Goal: Entertainment & Leisure: Browse casually

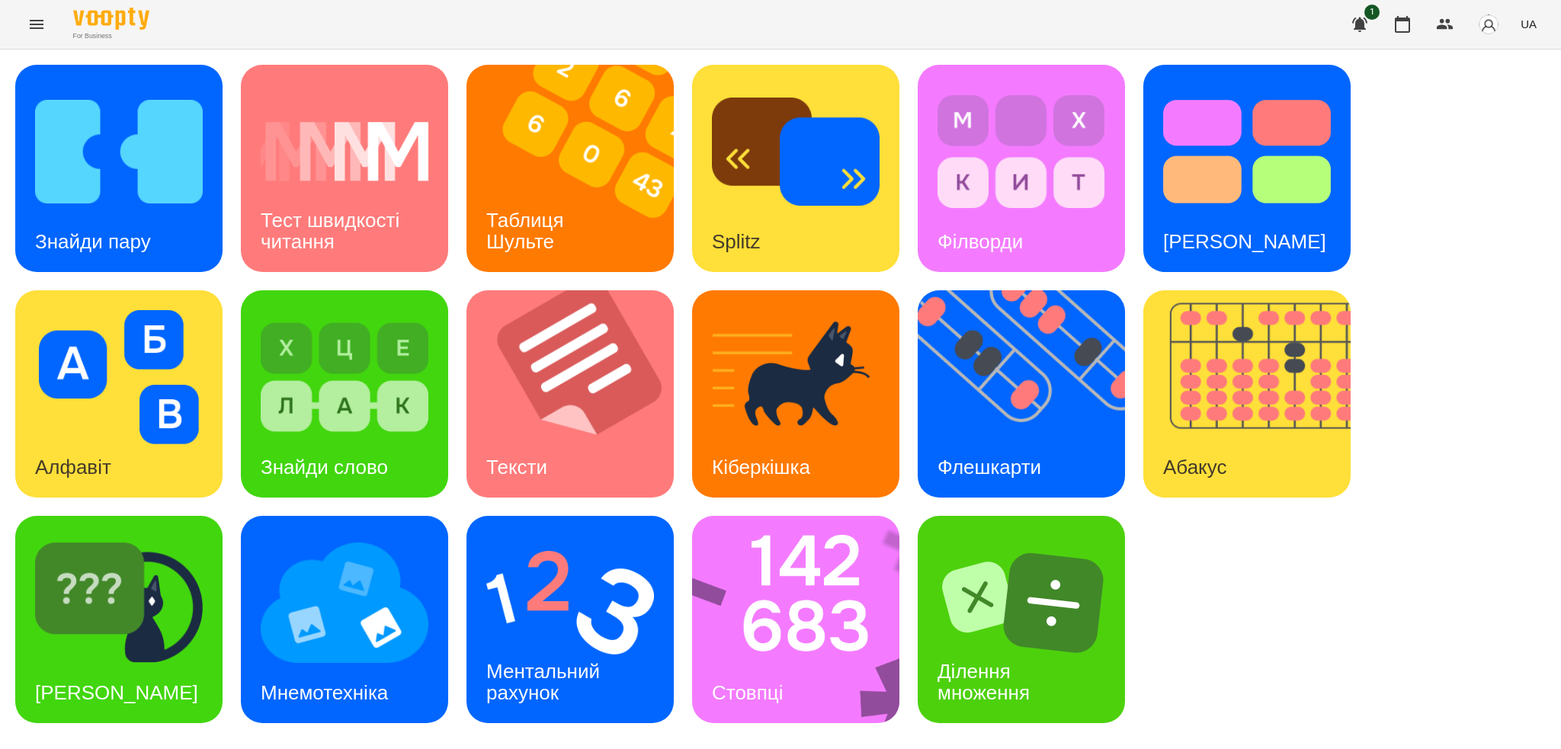
click at [44, 28] on icon "Menu" at bounding box center [36, 24] width 18 height 18
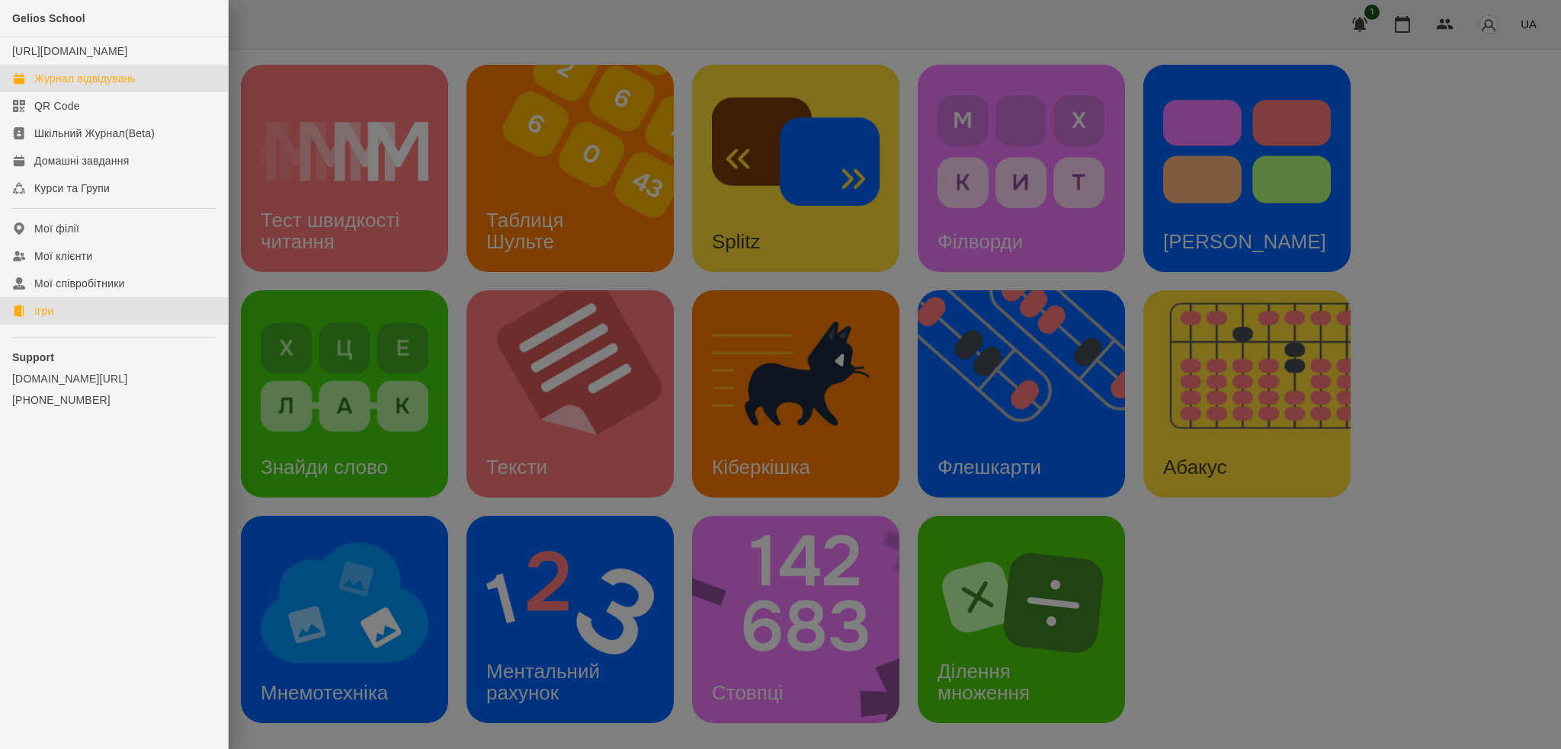
click at [112, 92] on link "Журнал відвідувань" at bounding box center [114, 78] width 228 height 27
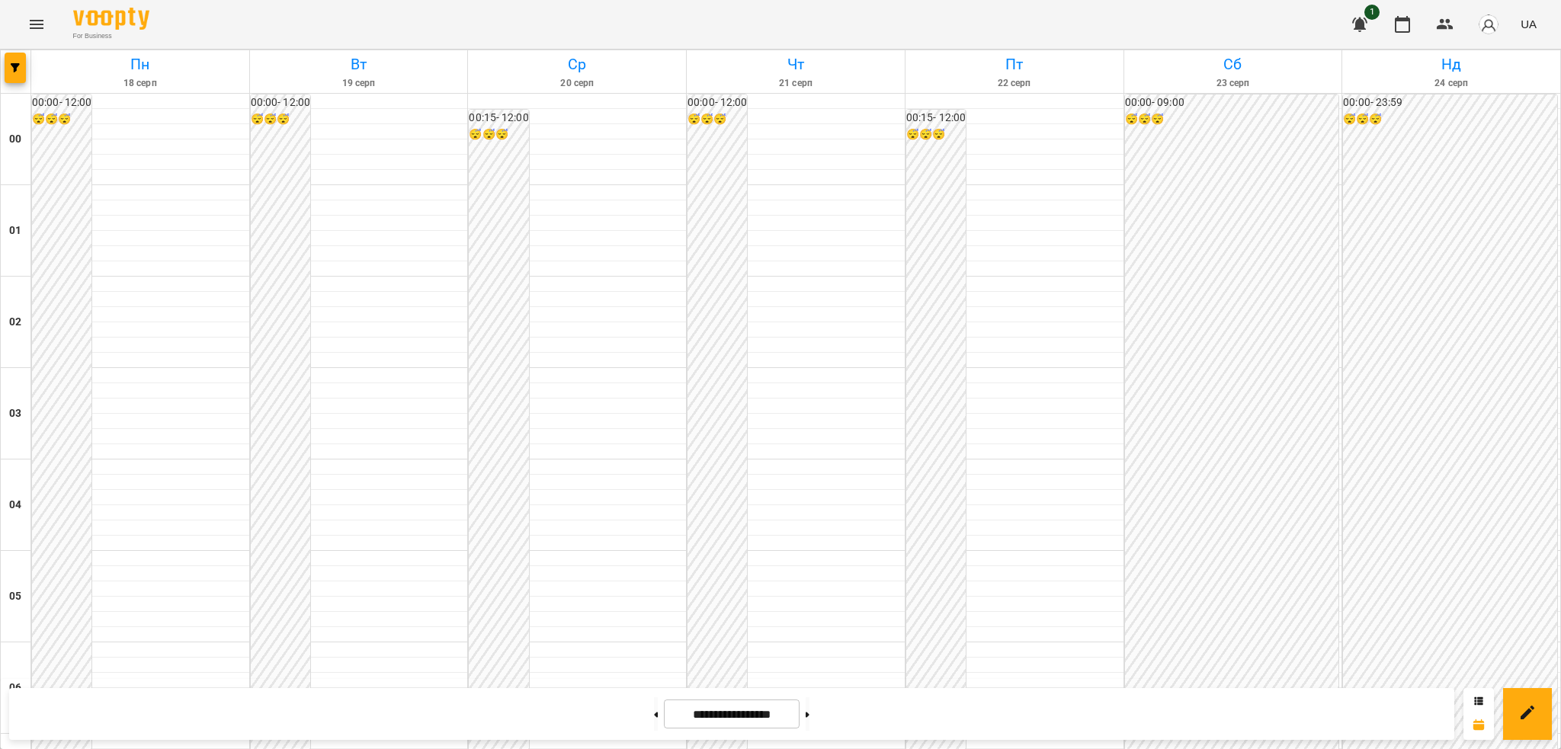
scroll to position [861, 0]
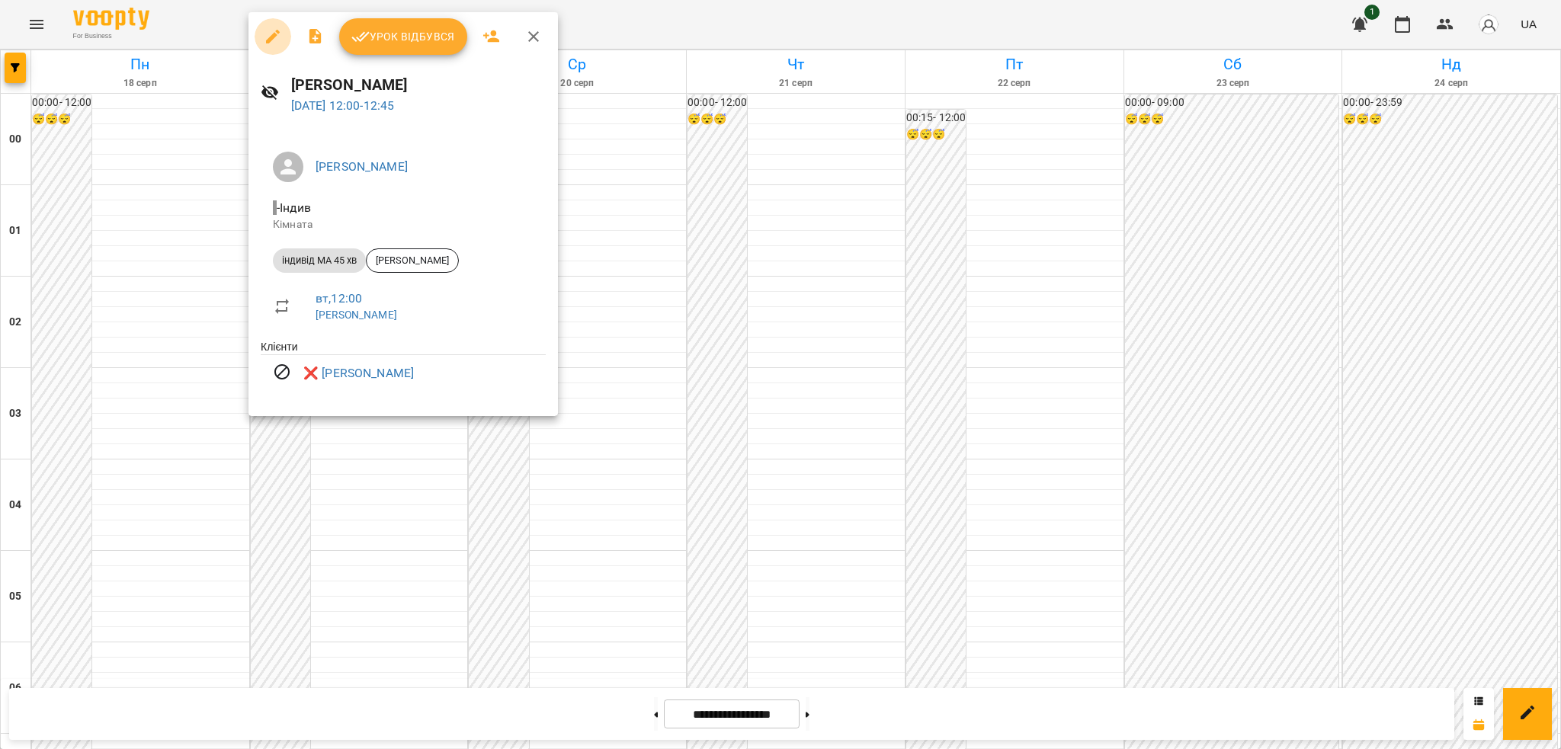
click at [270, 42] on icon "button" at bounding box center [273, 36] width 18 height 18
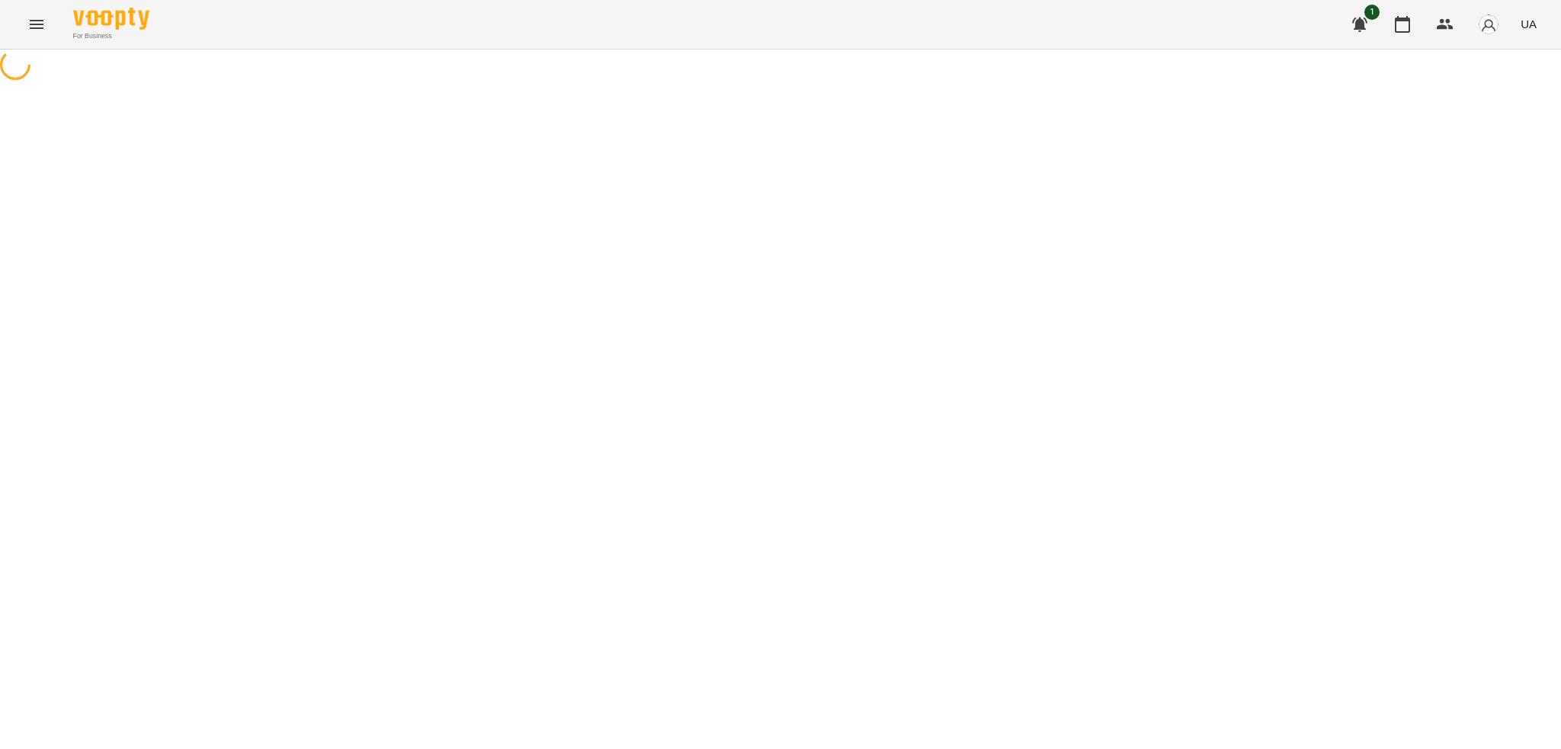
select select "**********"
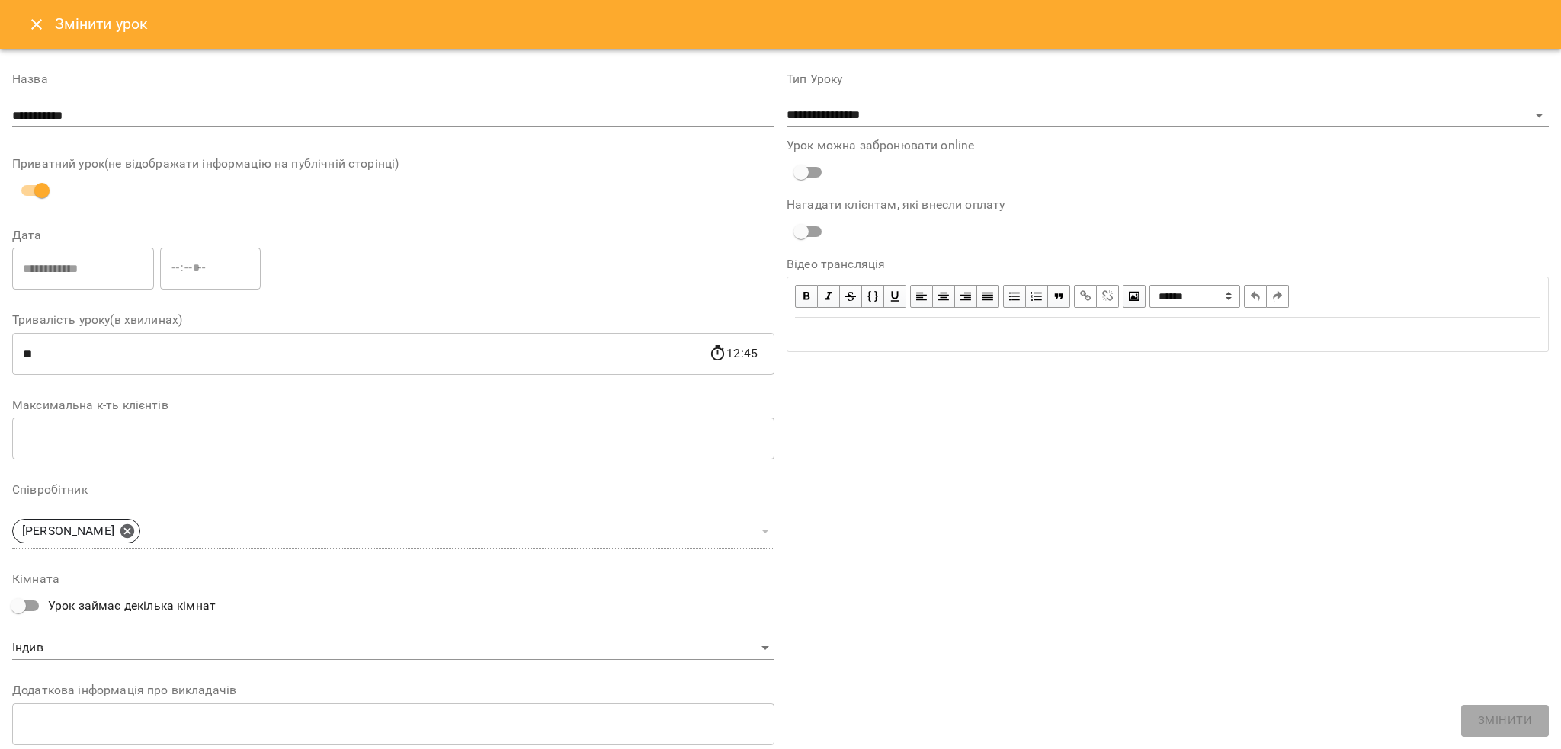
click at [35, 35] on button "Close" at bounding box center [36, 24] width 37 height 37
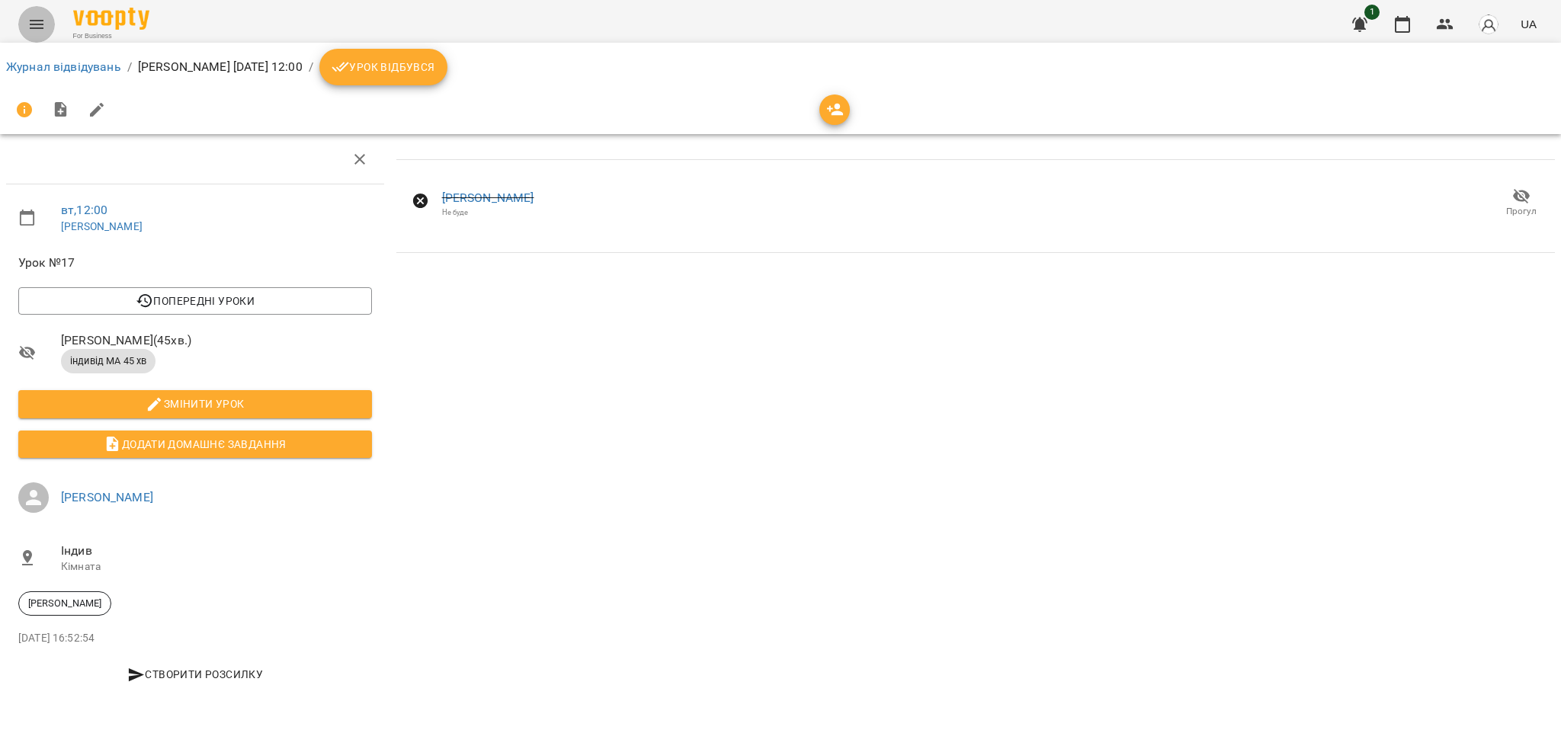
click at [47, 27] on button "Menu" at bounding box center [36, 24] width 37 height 37
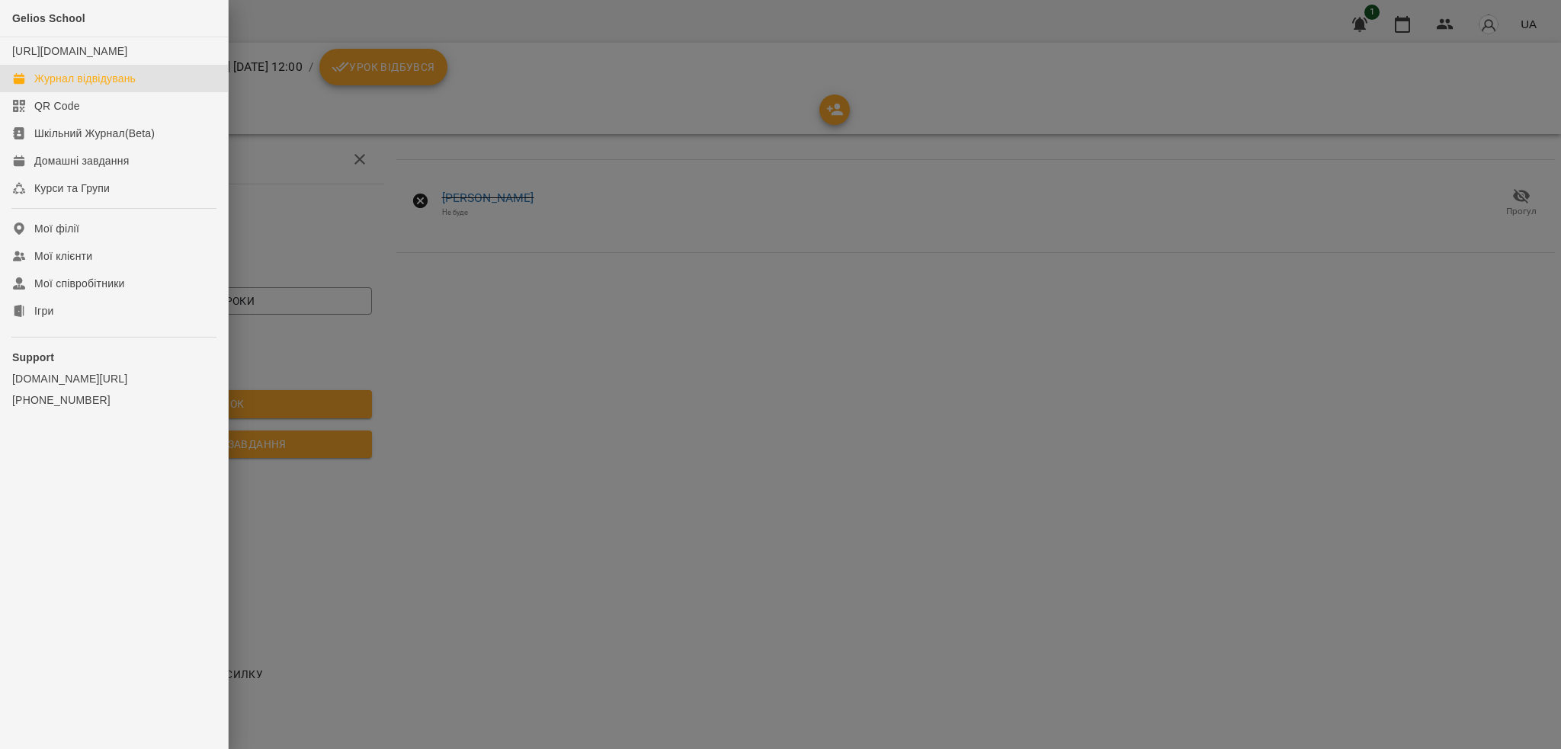
click at [62, 86] on div "Журнал відвідувань" at bounding box center [84, 78] width 101 height 15
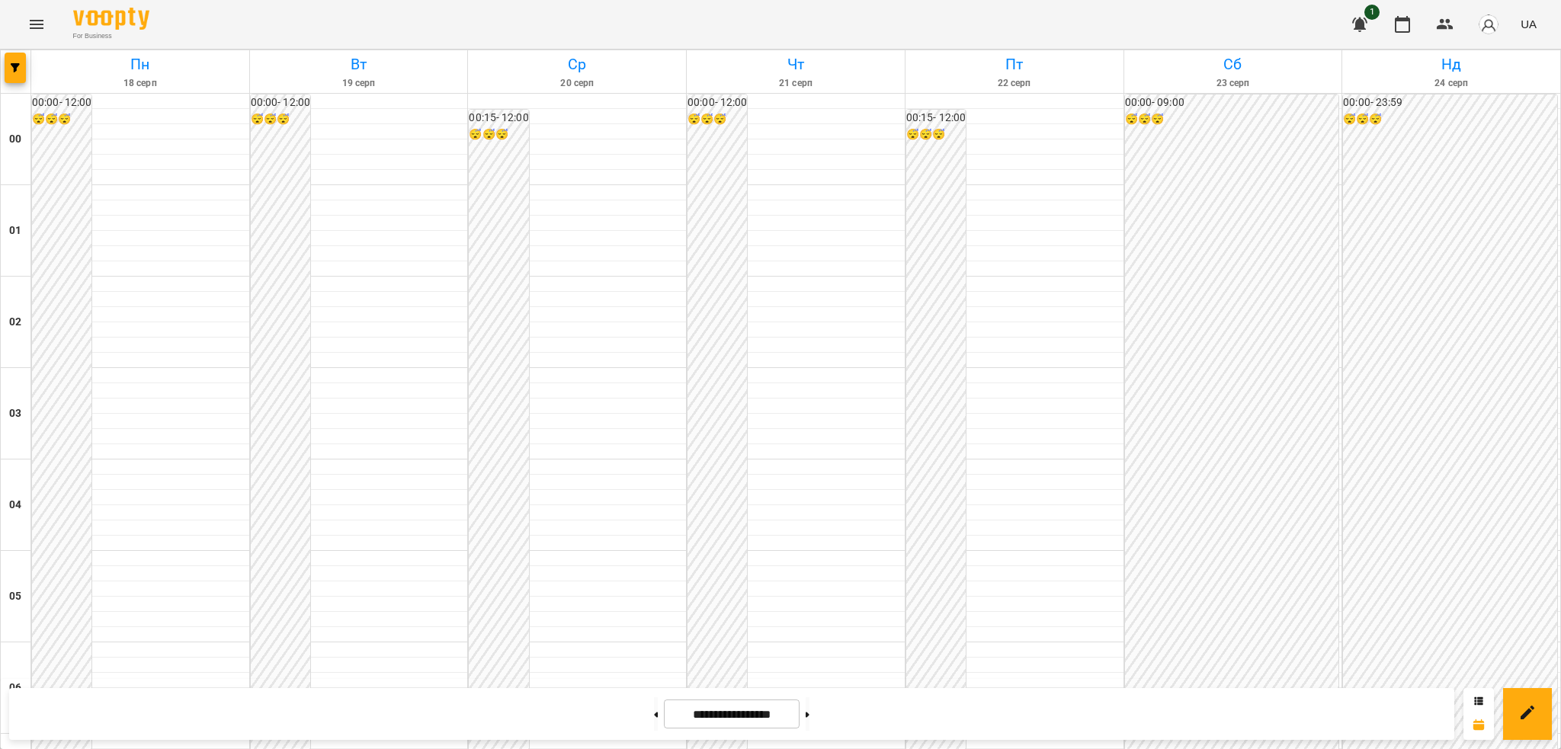
scroll to position [909, 0]
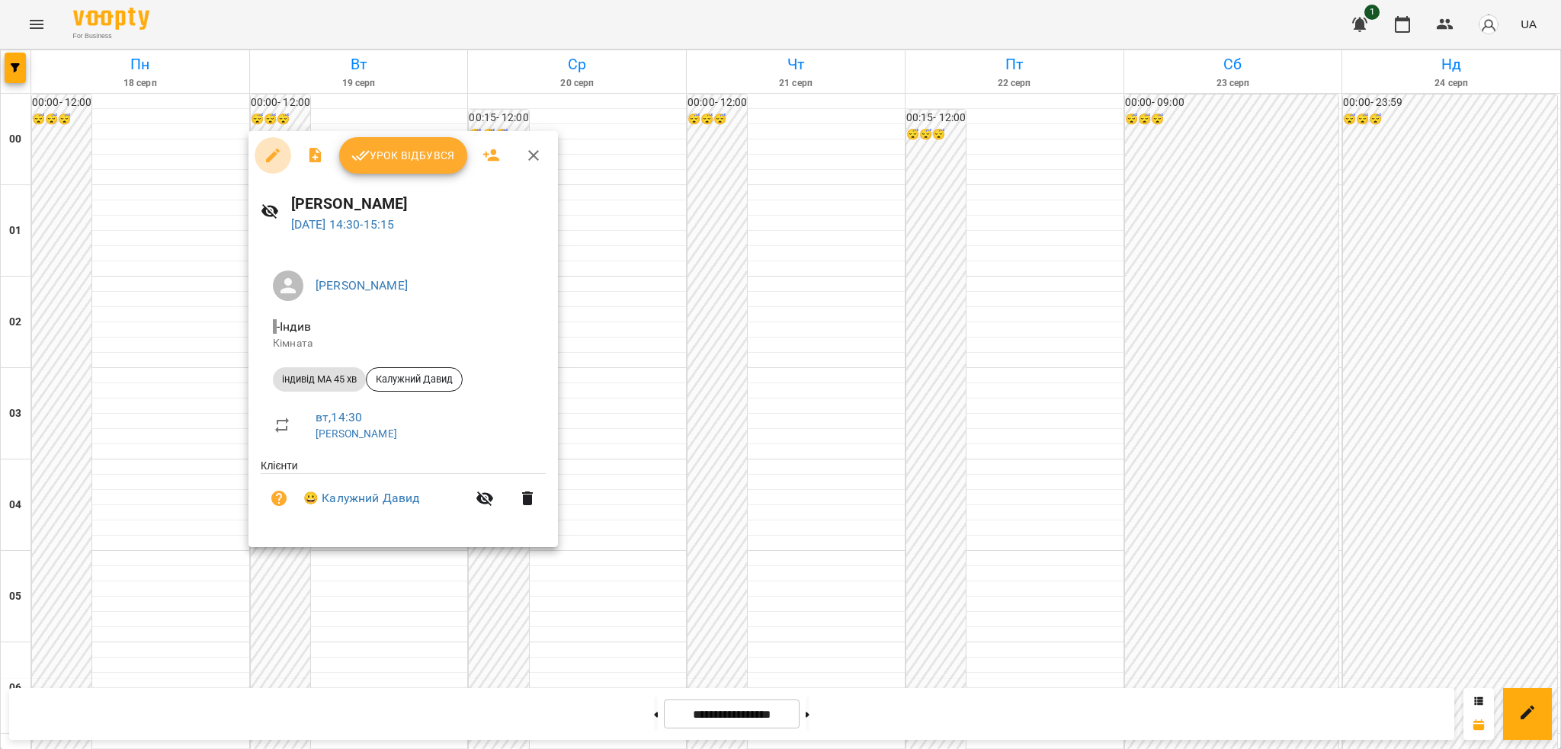
click at [274, 153] on icon "button" at bounding box center [273, 156] width 14 height 14
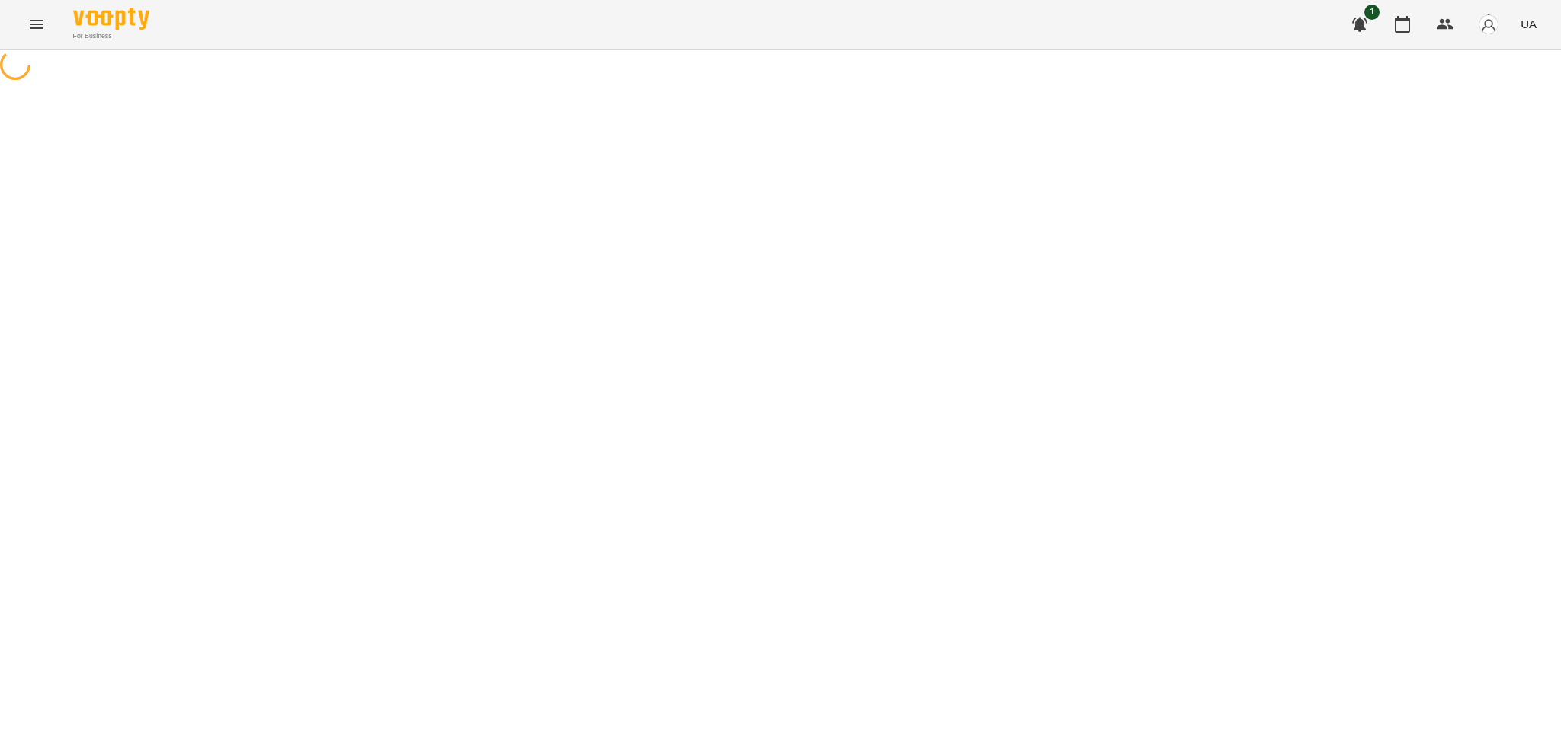
select select "**********"
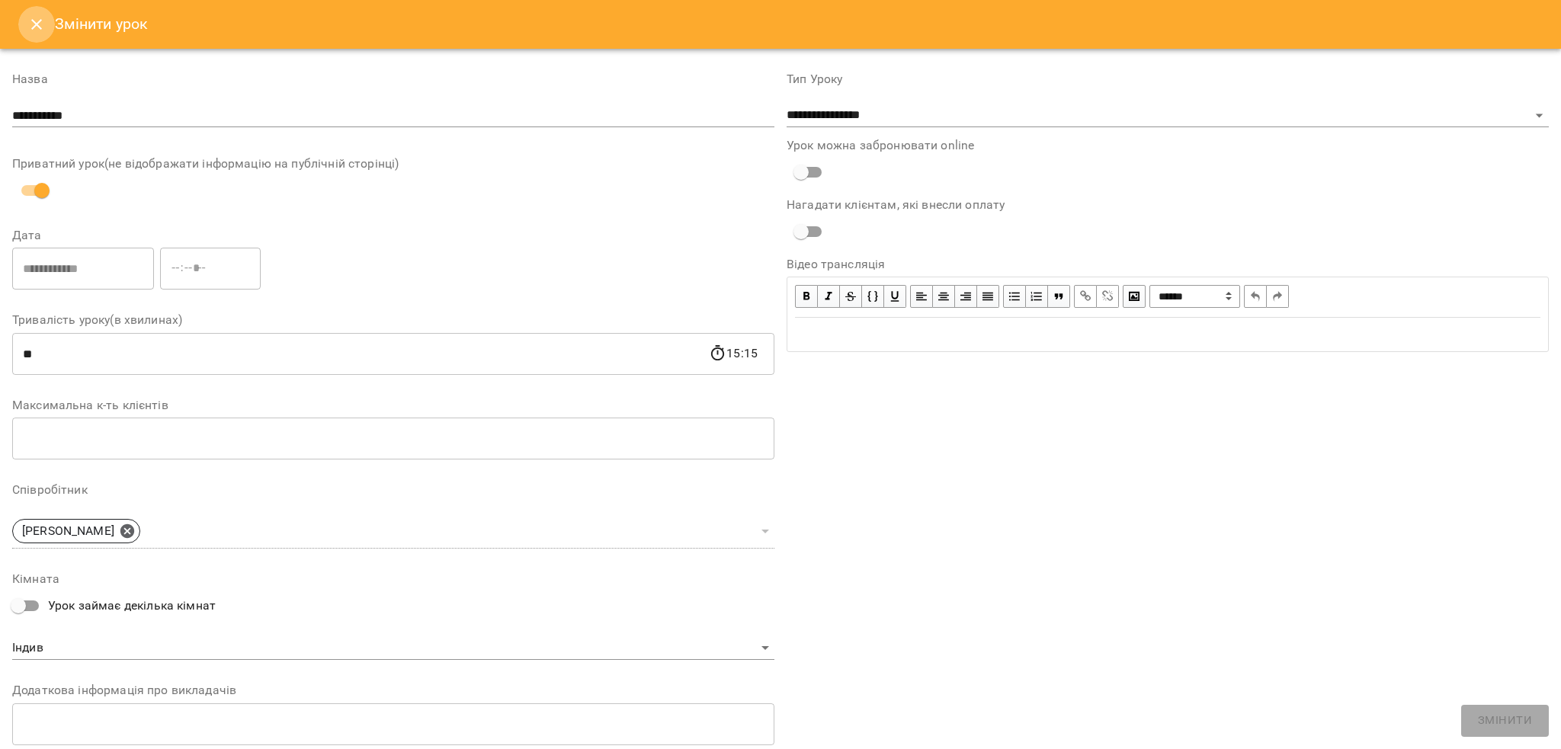
click at [33, 27] on icon "Close" at bounding box center [36, 24] width 11 height 11
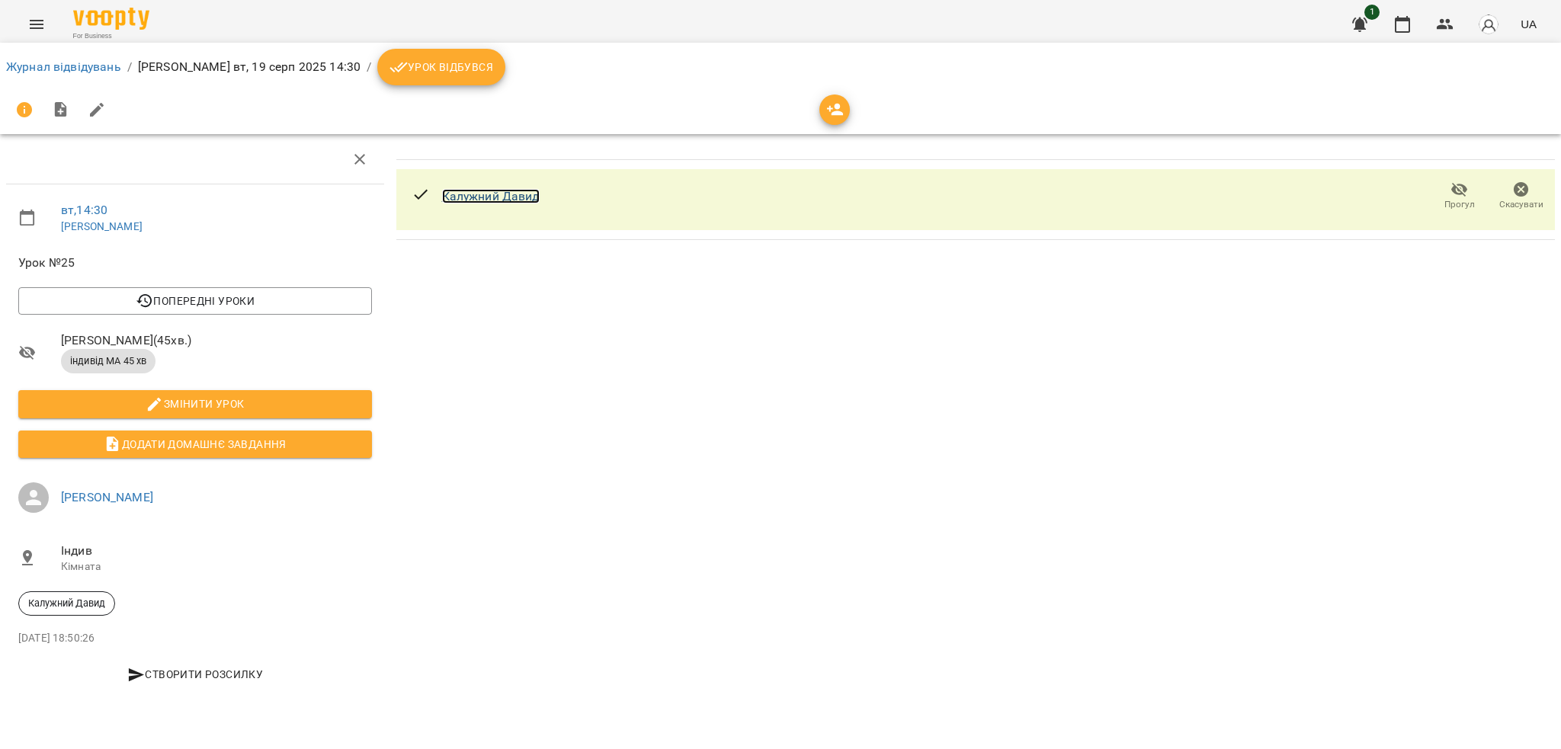
click at [490, 200] on link "Калужний Давид" at bounding box center [491, 196] width 98 height 14
click at [34, 32] on icon "Menu" at bounding box center [36, 24] width 18 height 18
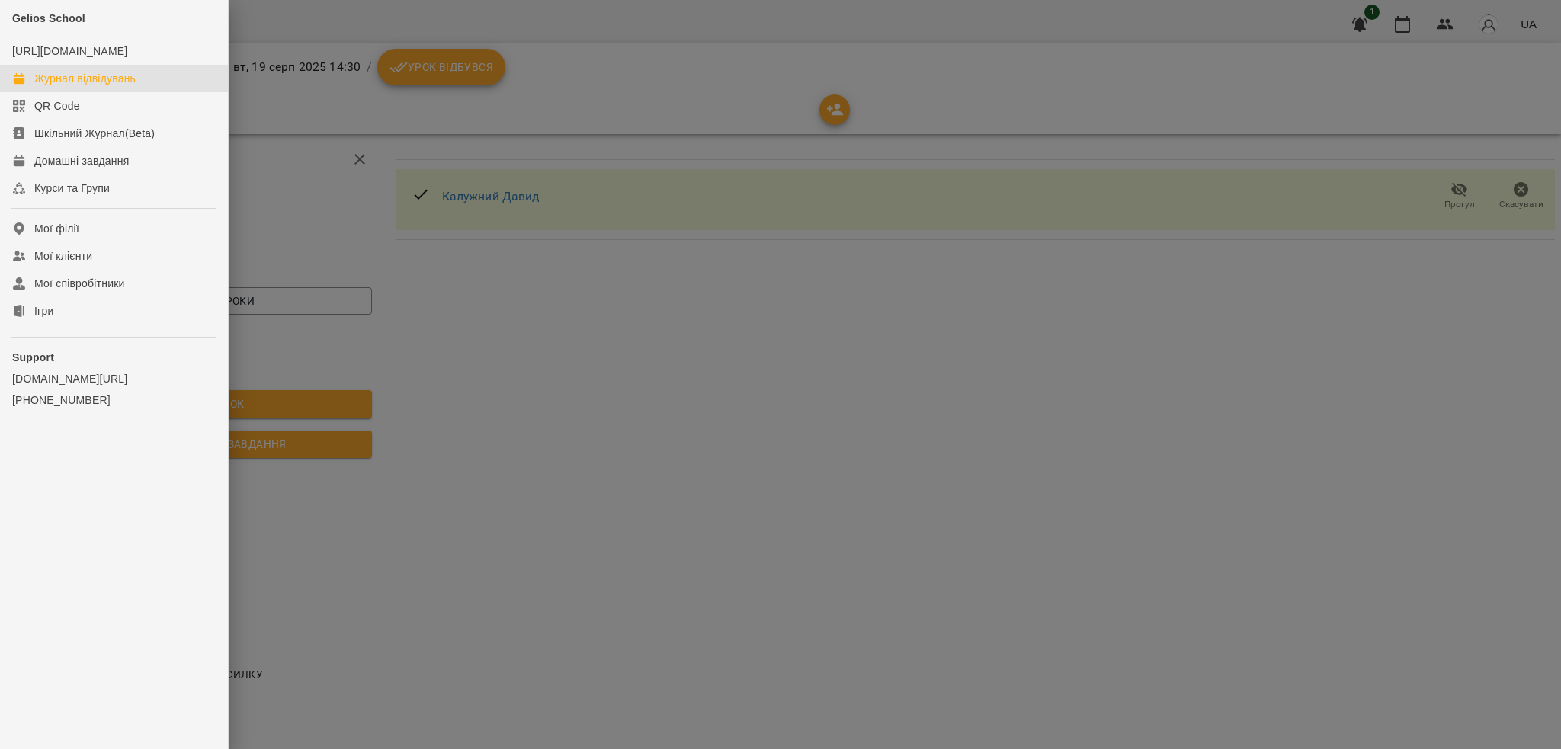
click at [61, 86] on div "Журнал відвідувань" at bounding box center [84, 78] width 101 height 15
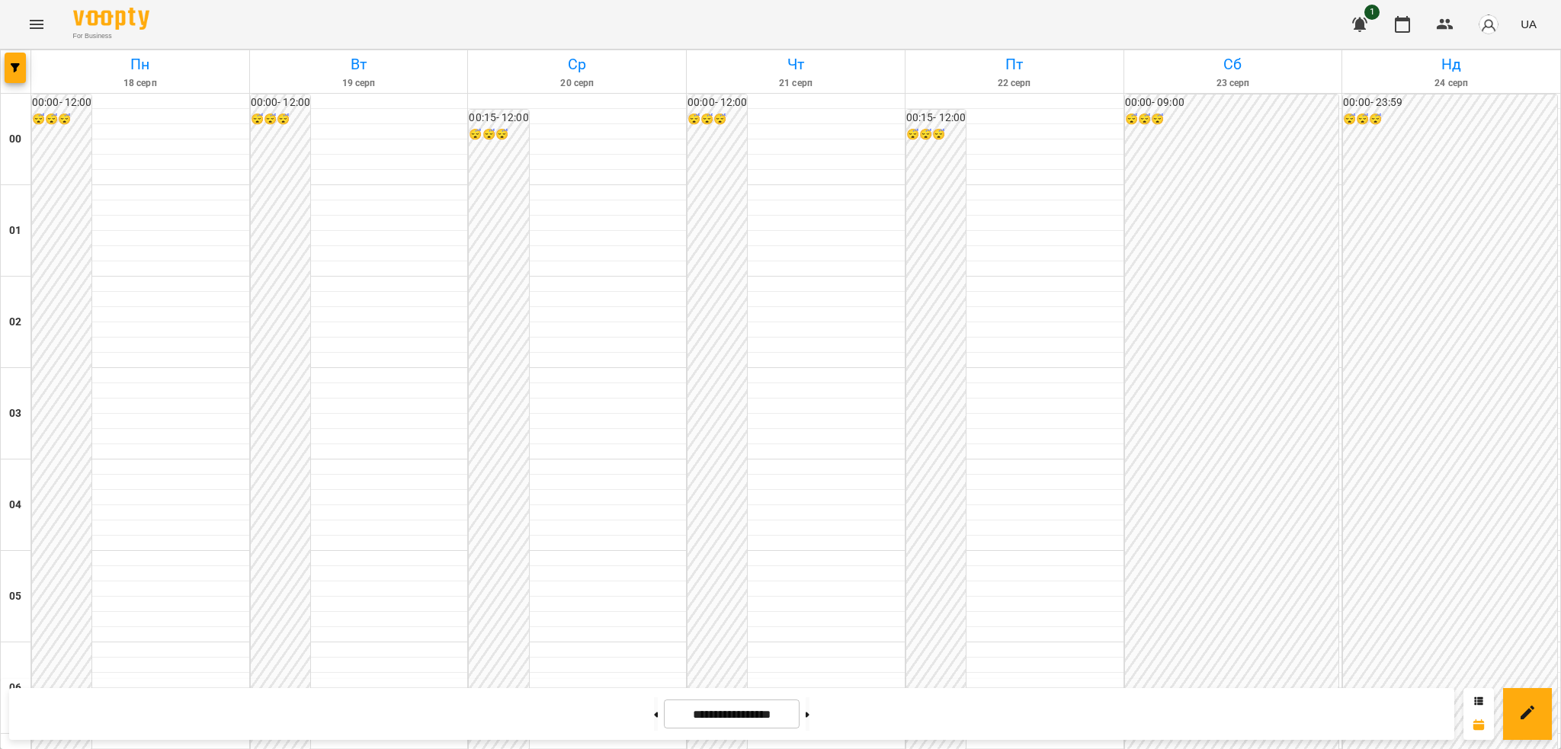
scroll to position [1357, 0]
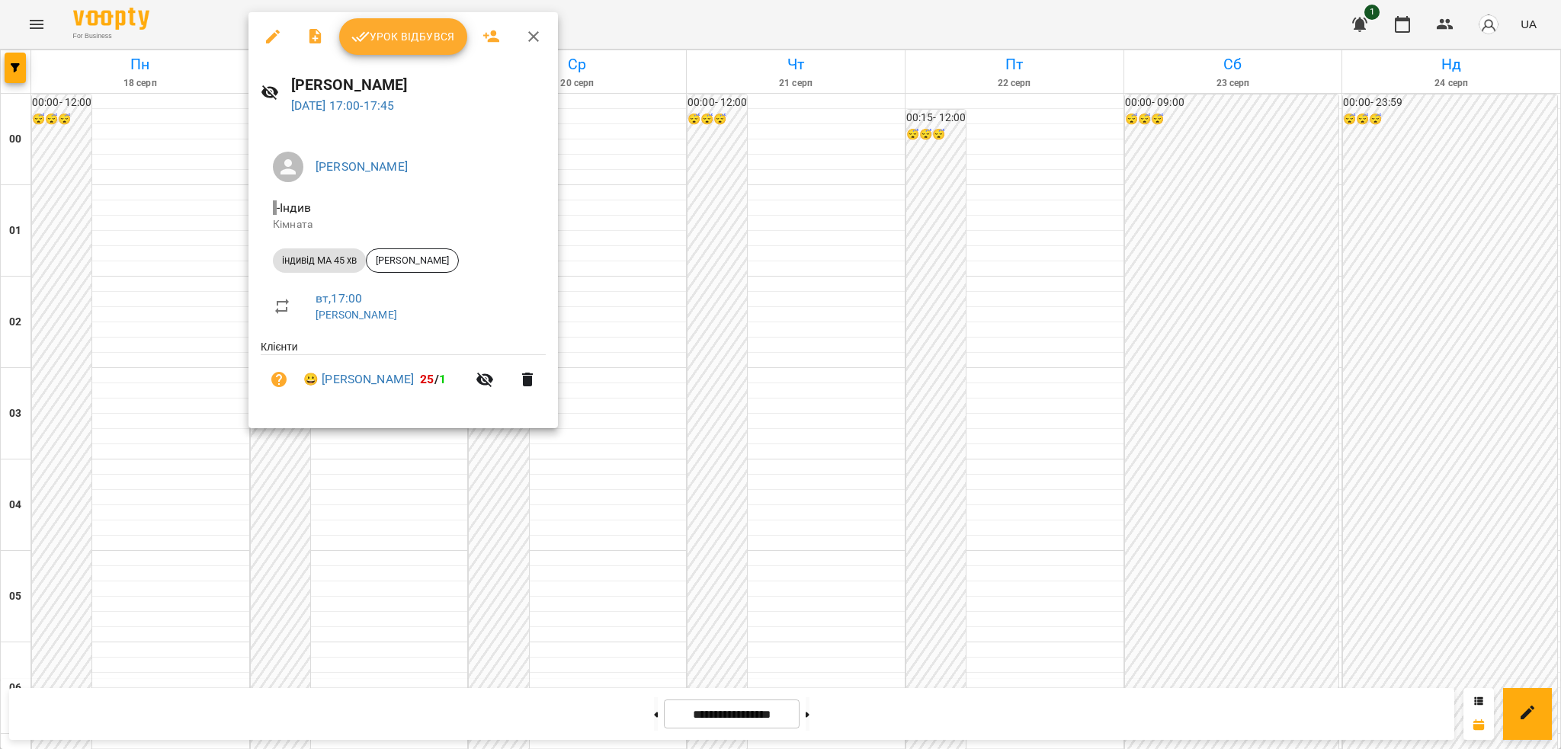
click at [539, 36] on icon "button" at bounding box center [533, 36] width 18 height 18
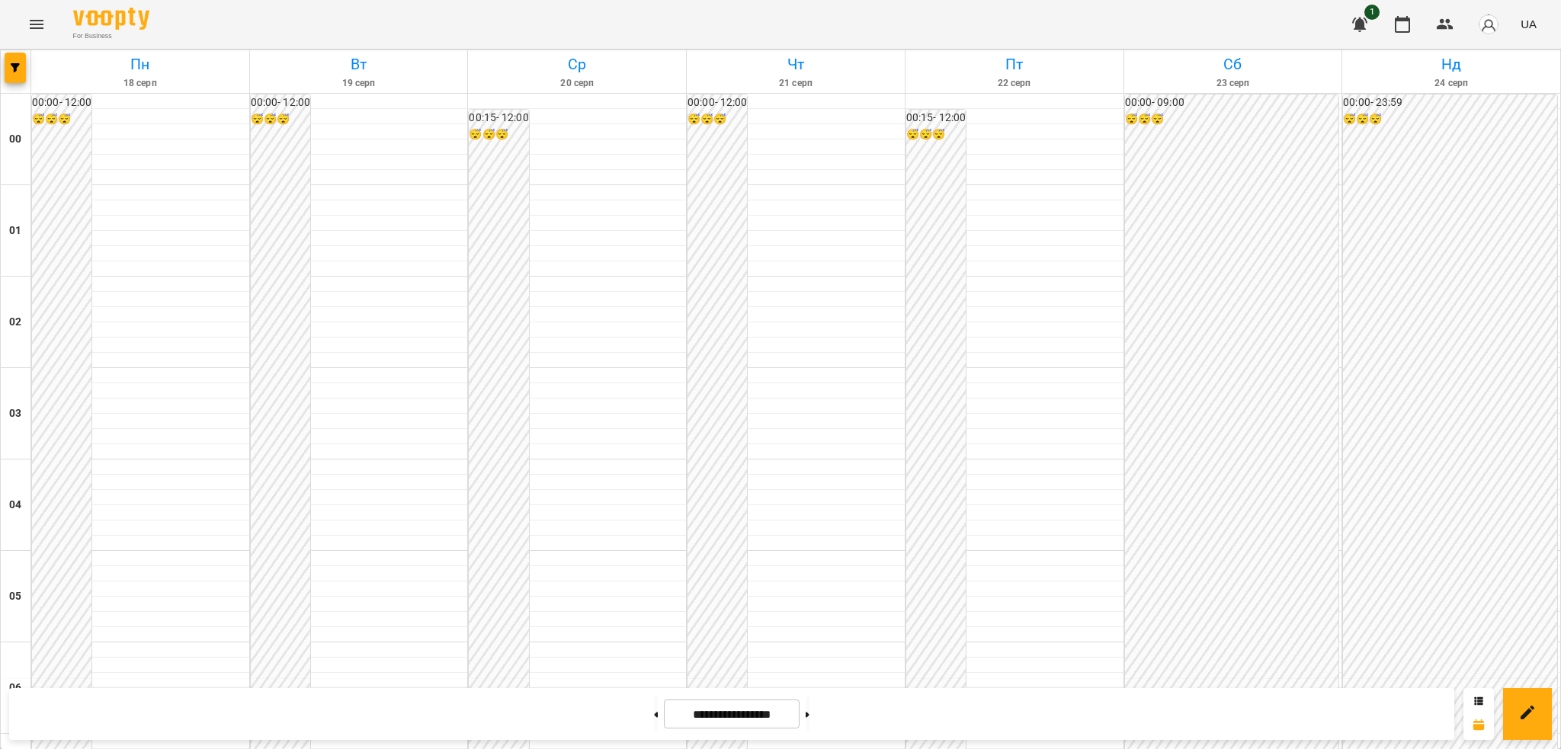
scroll to position [911, 0]
click at [40, 21] on icon "Menu" at bounding box center [37, 24] width 14 height 9
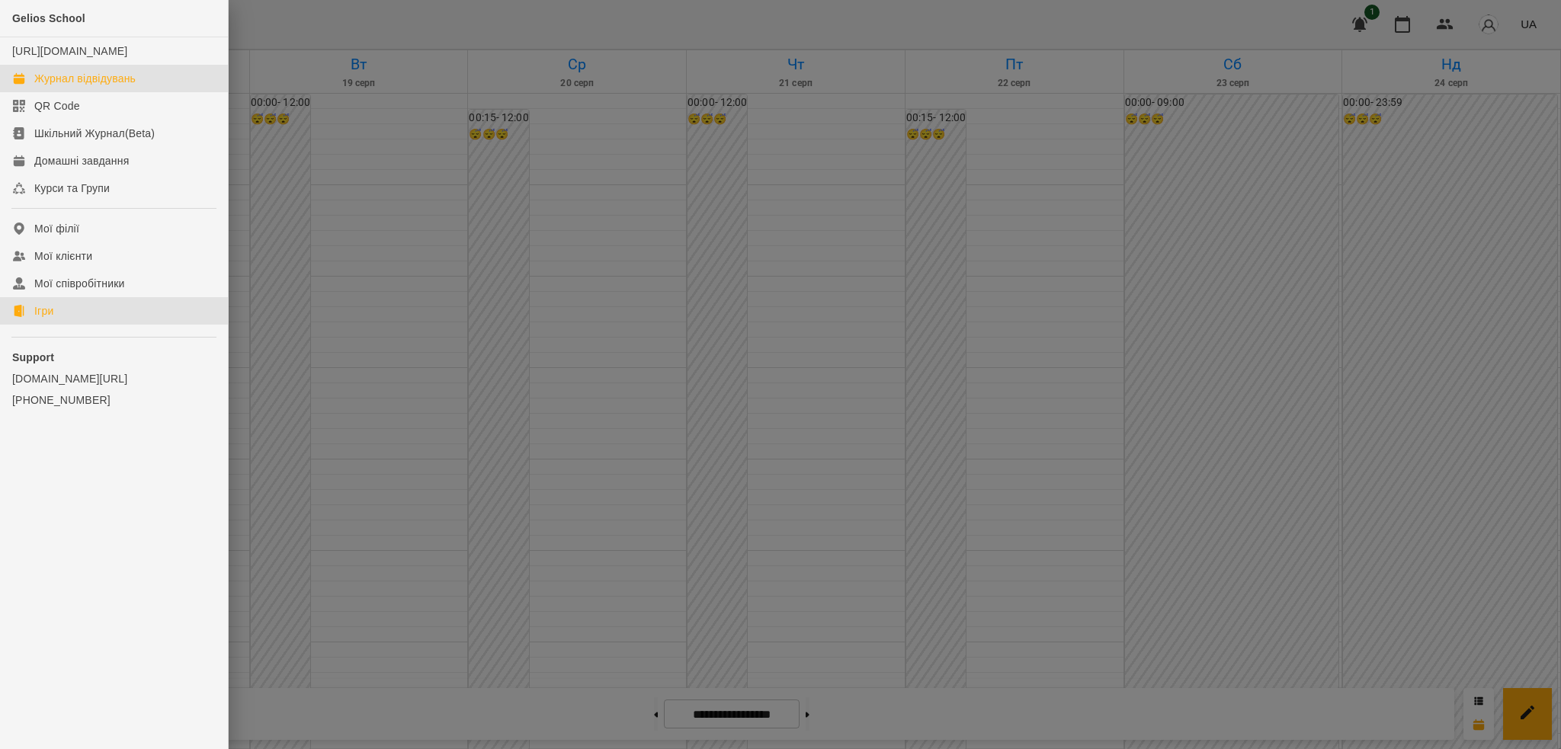
click at [55, 321] on link "Ігри" at bounding box center [114, 310] width 228 height 27
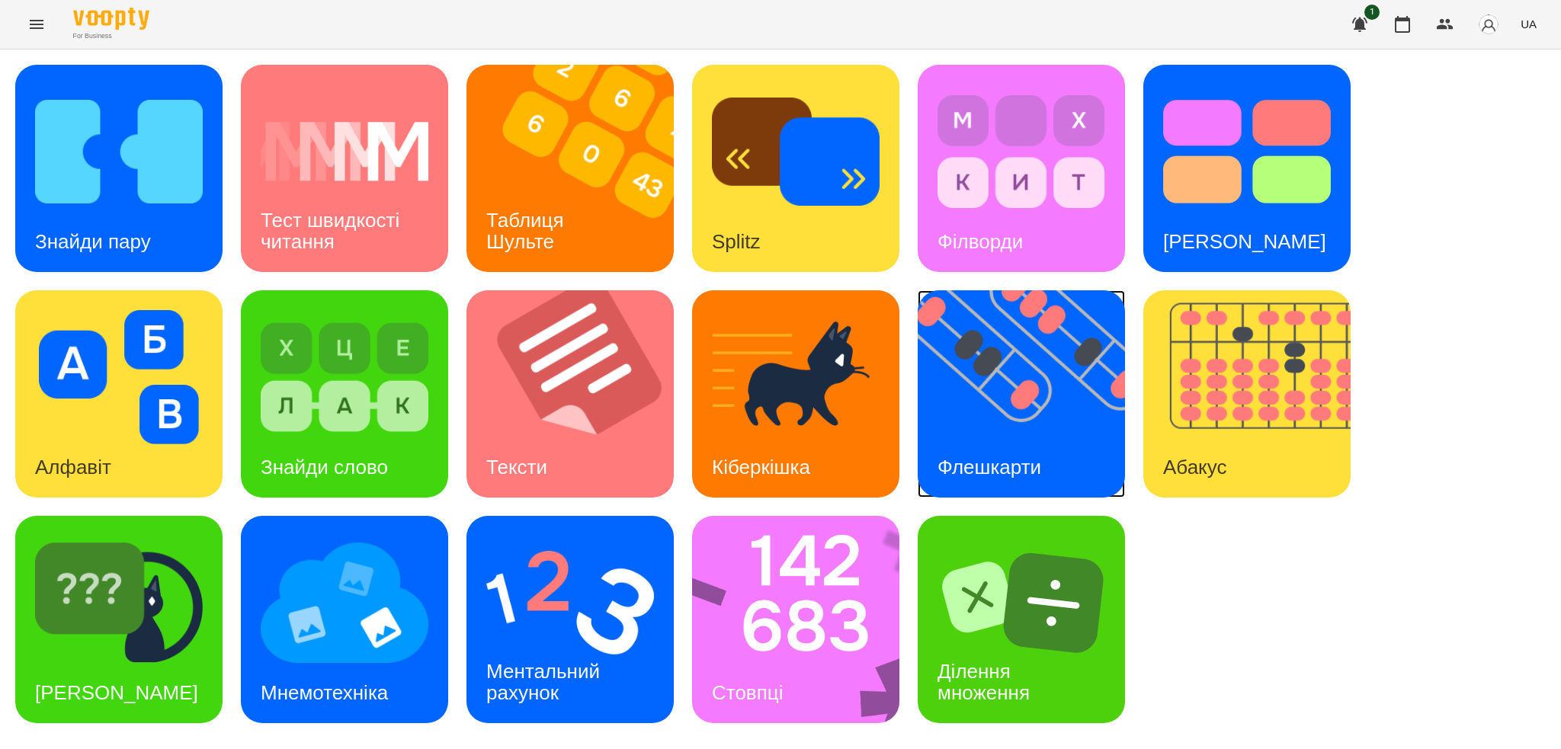
click at [1010, 441] on div "Флешкарти" at bounding box center [988, 467] width 143 height 60
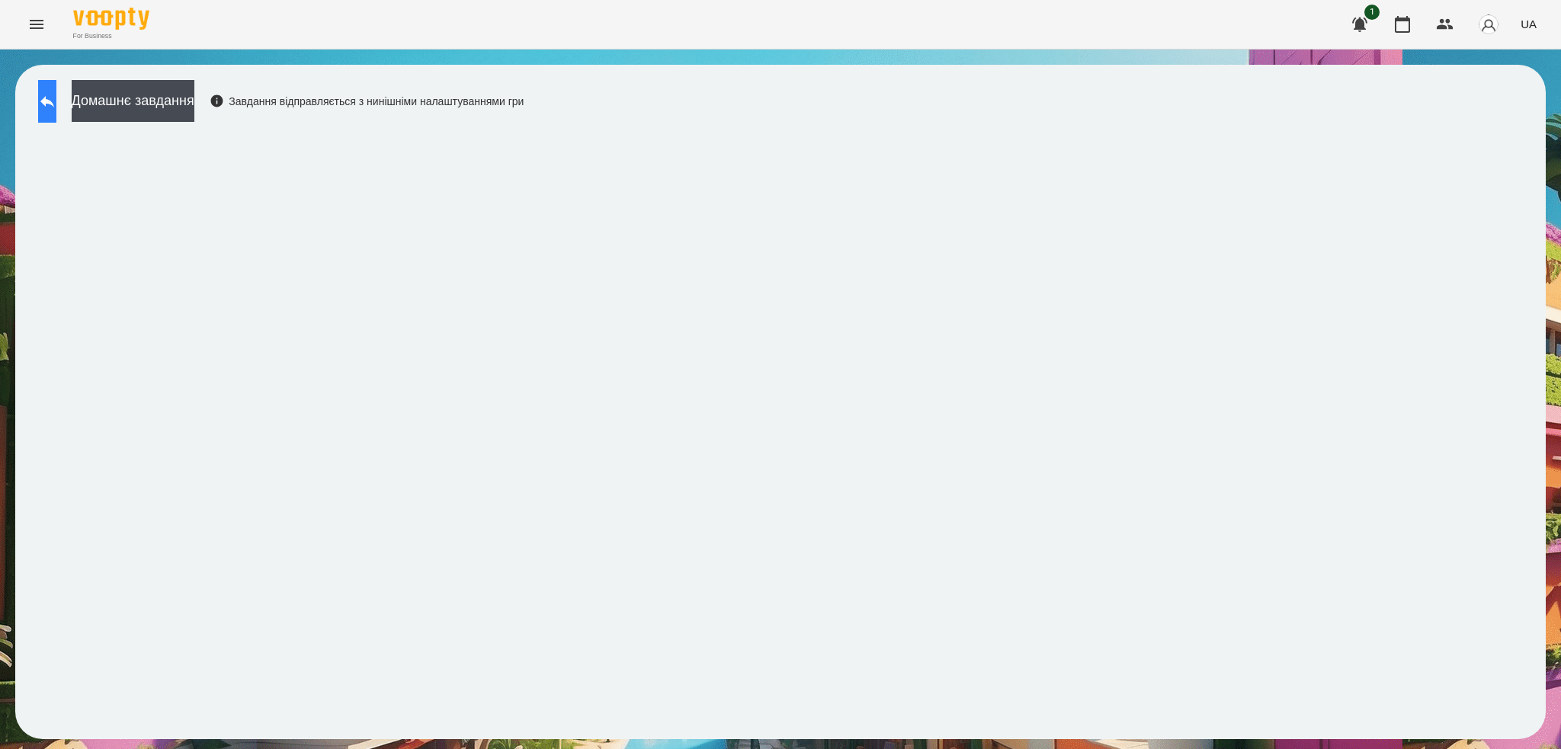
click at [54, 97] on icon at bounding box center [47, 101] width 14 height 11
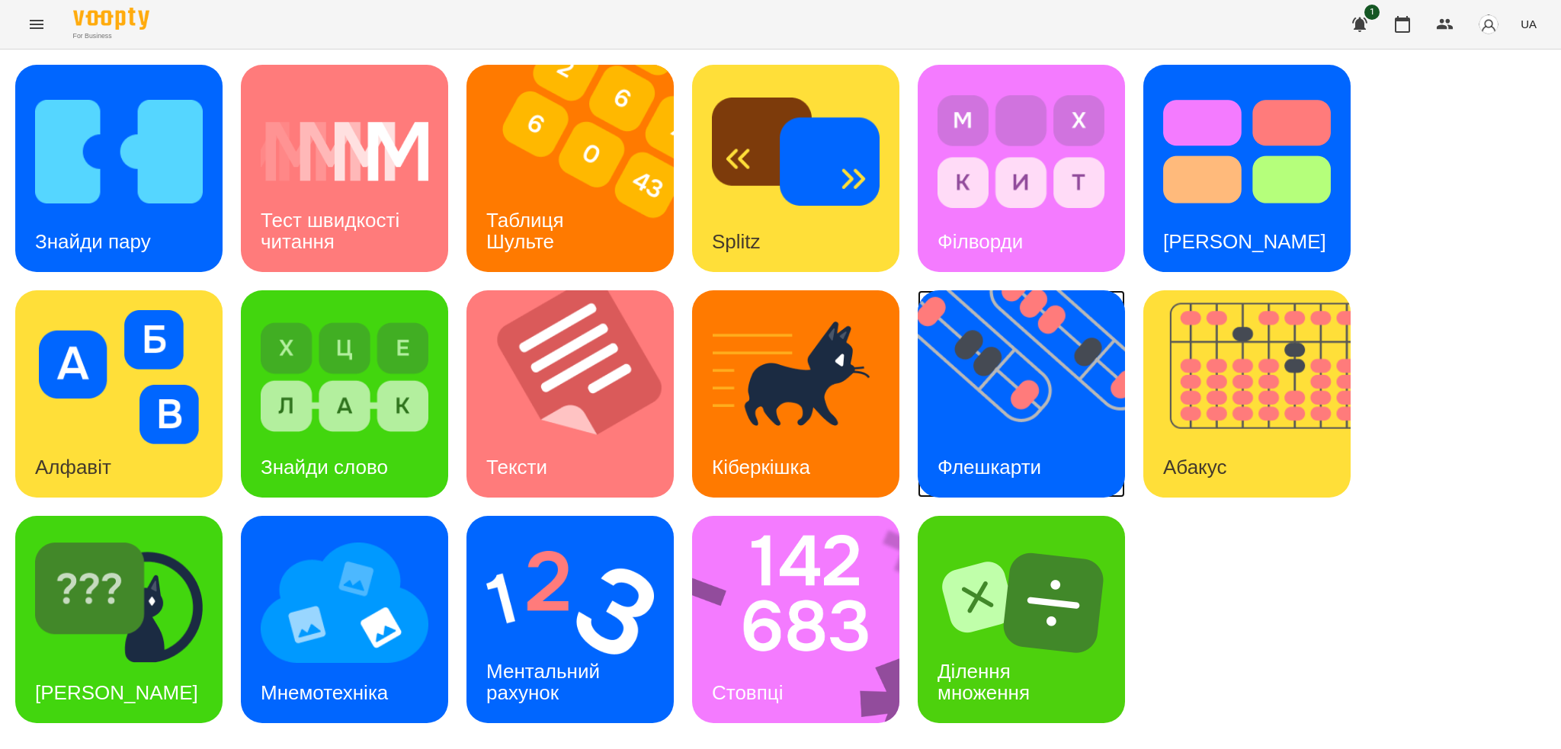
click at [1000, 433] on img at bounding box center [1030, 393] width 226 height 207
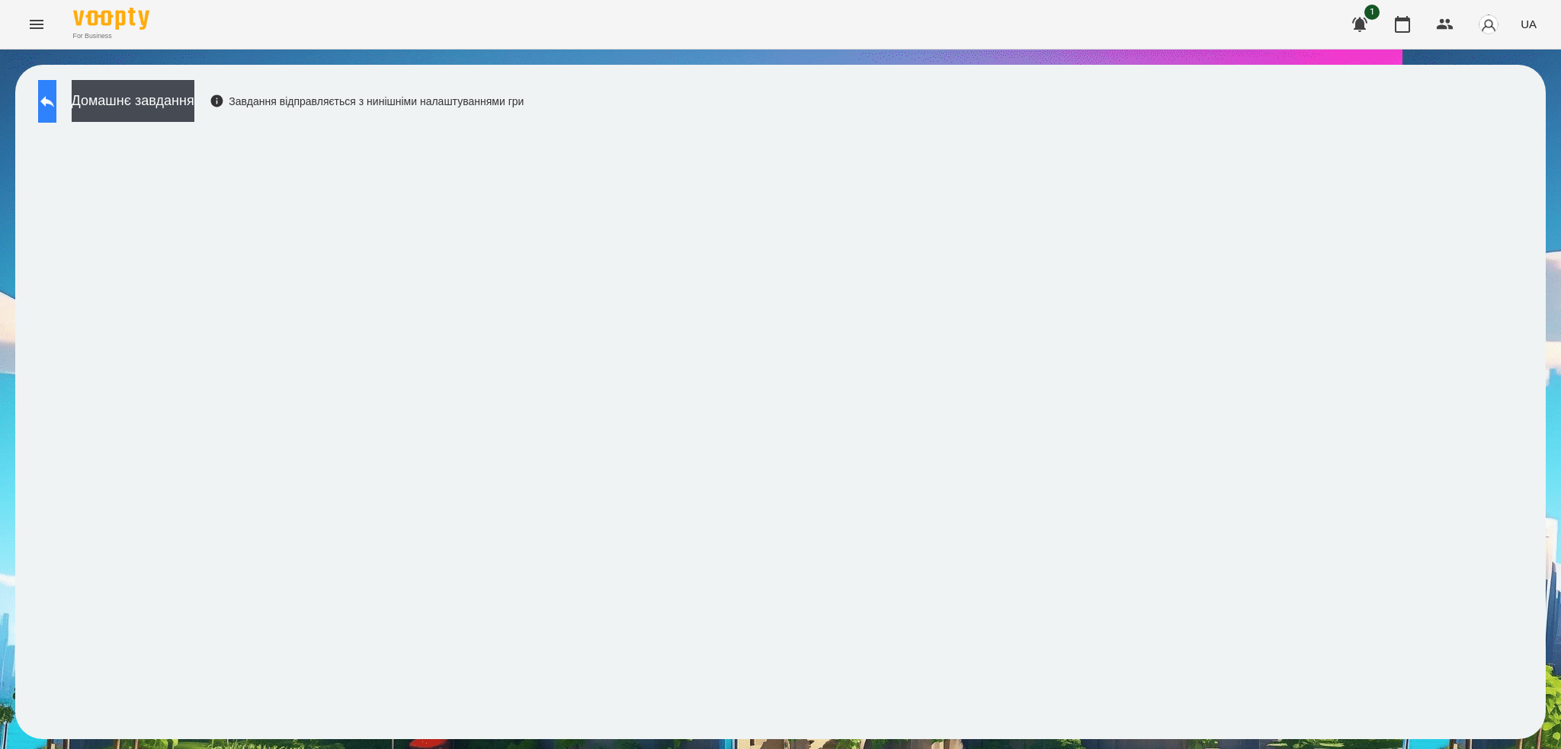
click at [56, 88] on button at bounding box center [47, 101] width 18 height 43
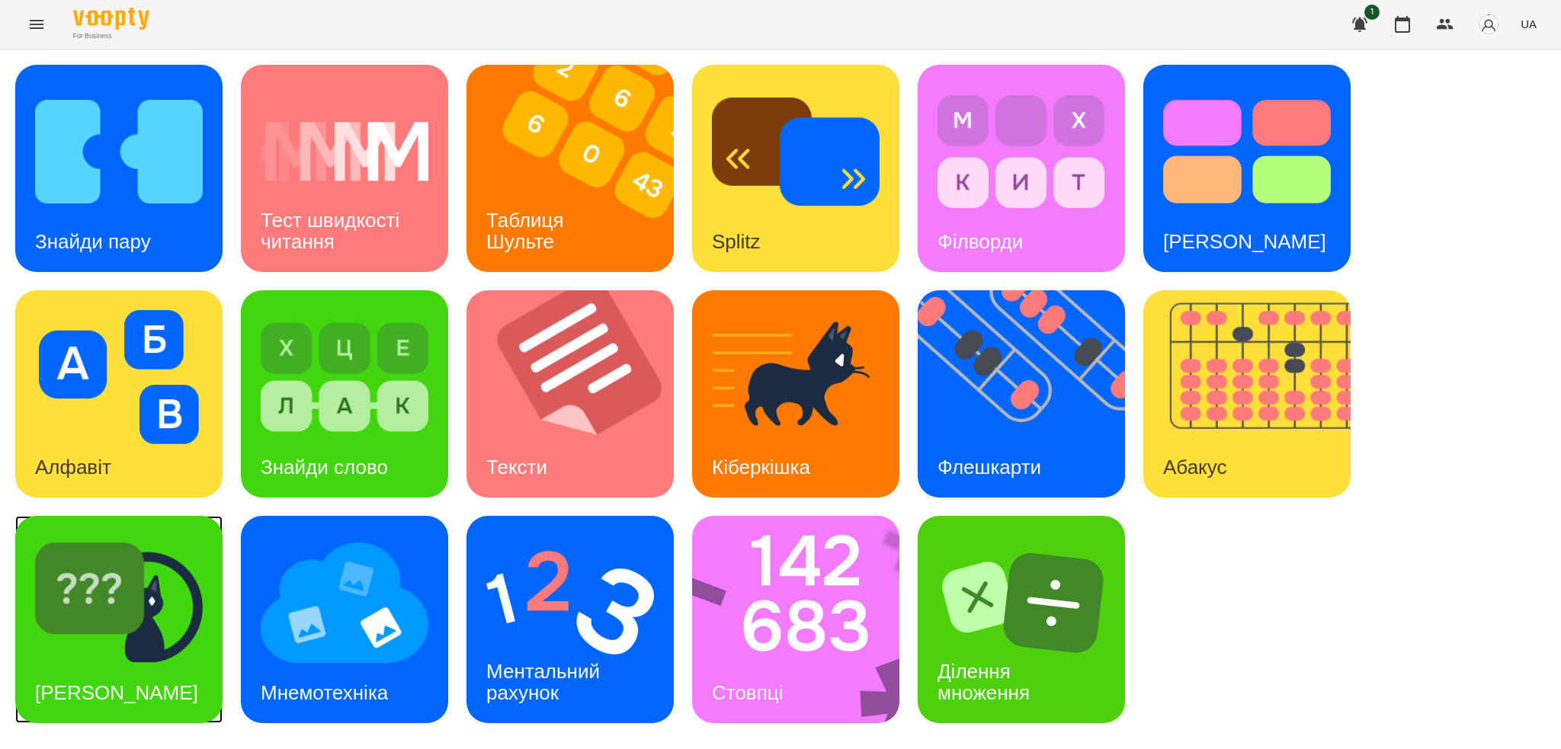
click at [139, 664] on div "Знайди Кіберкішку" at bounding box center [116, 693] width 203 height 60
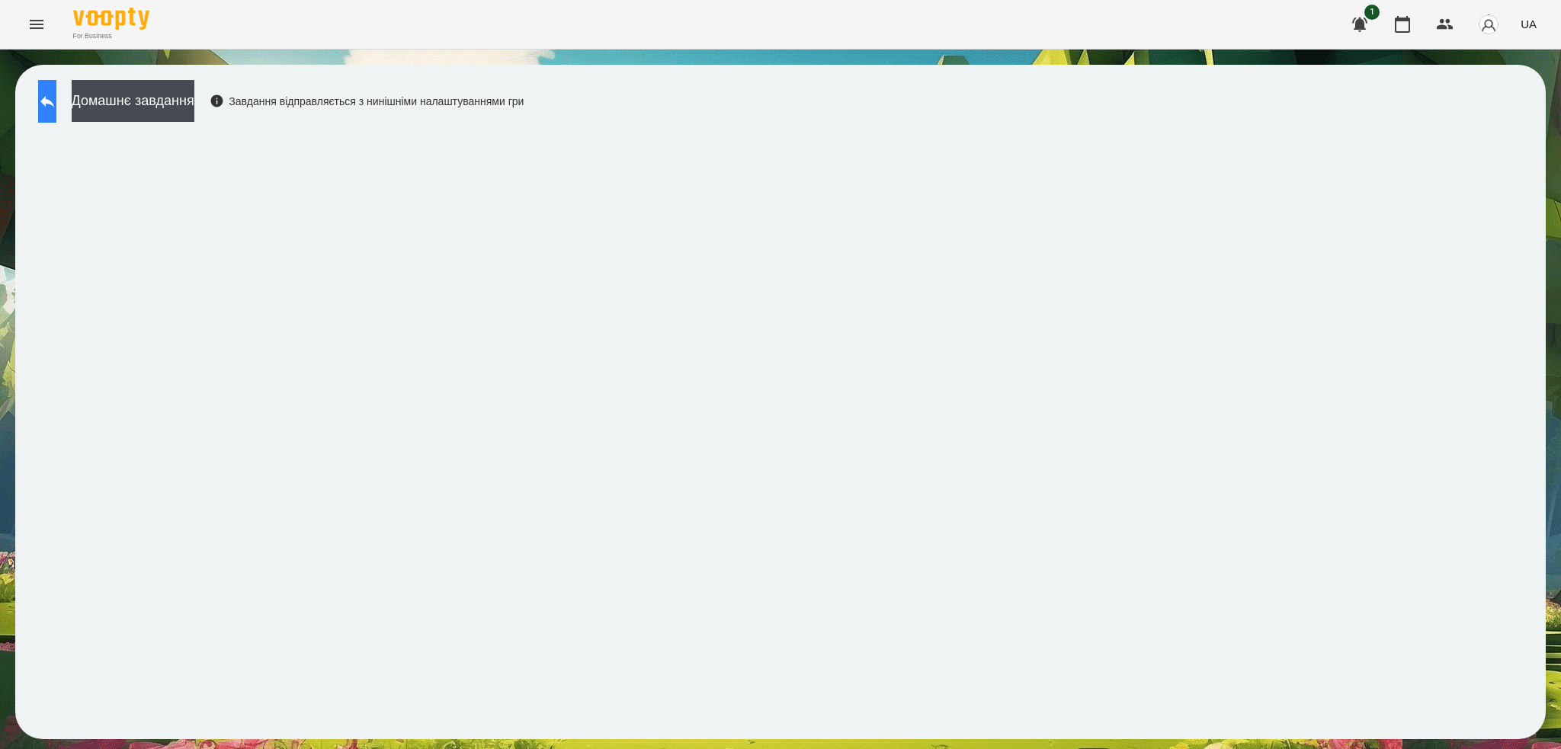
click at [56, 105] on button at bounding box center [47, 101] width 18 height 43
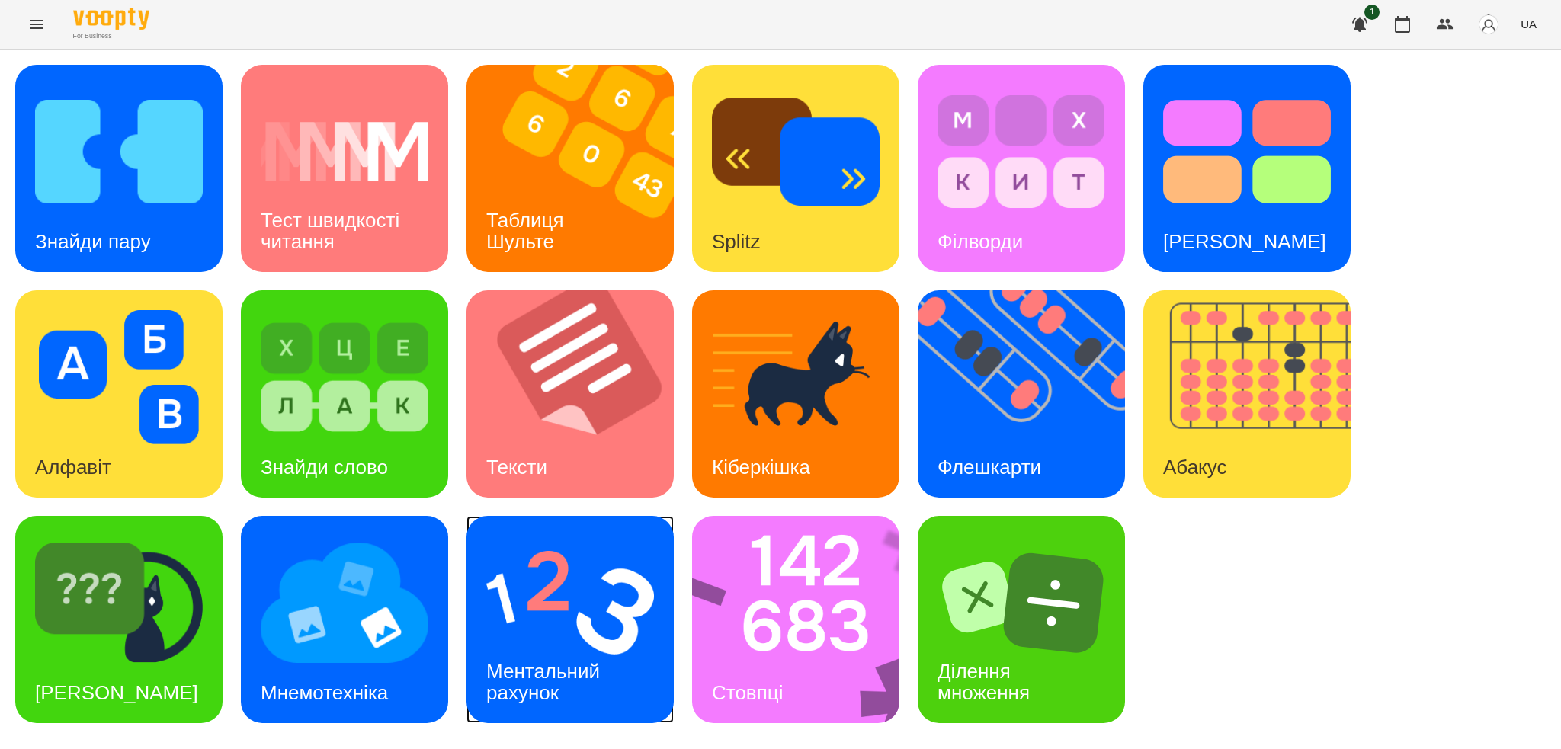
click at [530, 692] on h3 "Ментальний рахунок" at bounding box center [545, 681] width 119 height 43
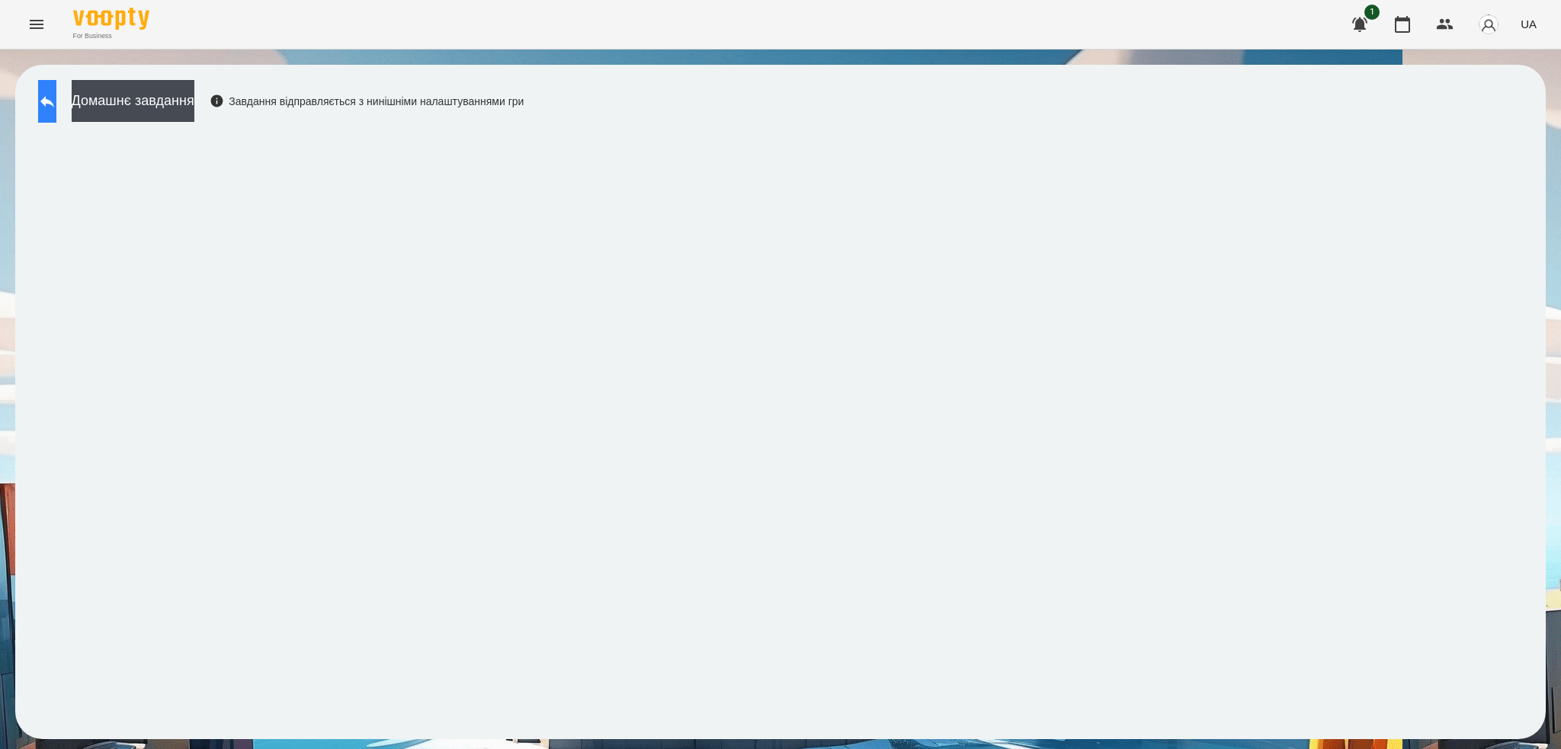
click at [56, 113] on button at bounding box center [47, 101] width 18 height 43
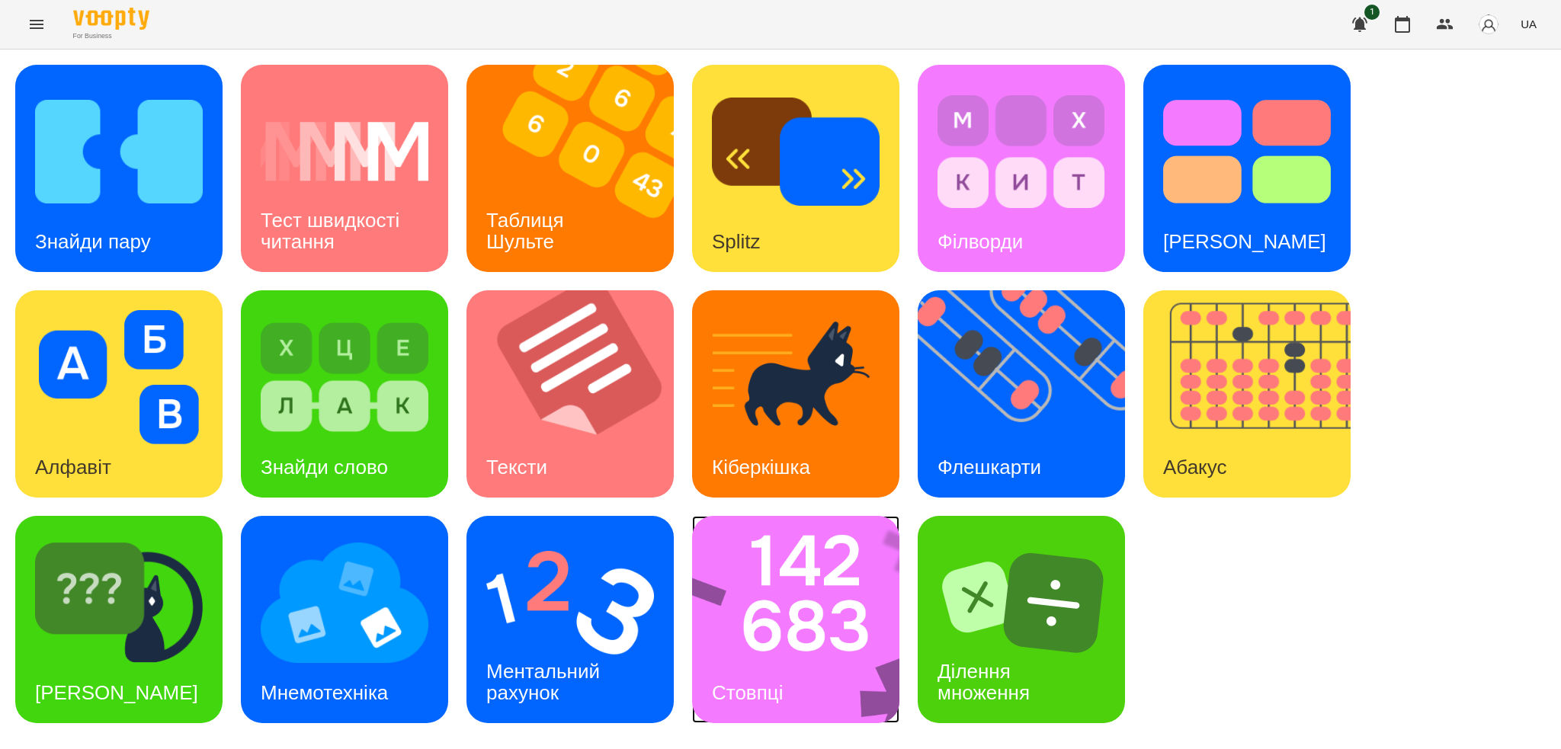
click at [800, 654] on img at bounding box center [805, 619] width 227 height 207
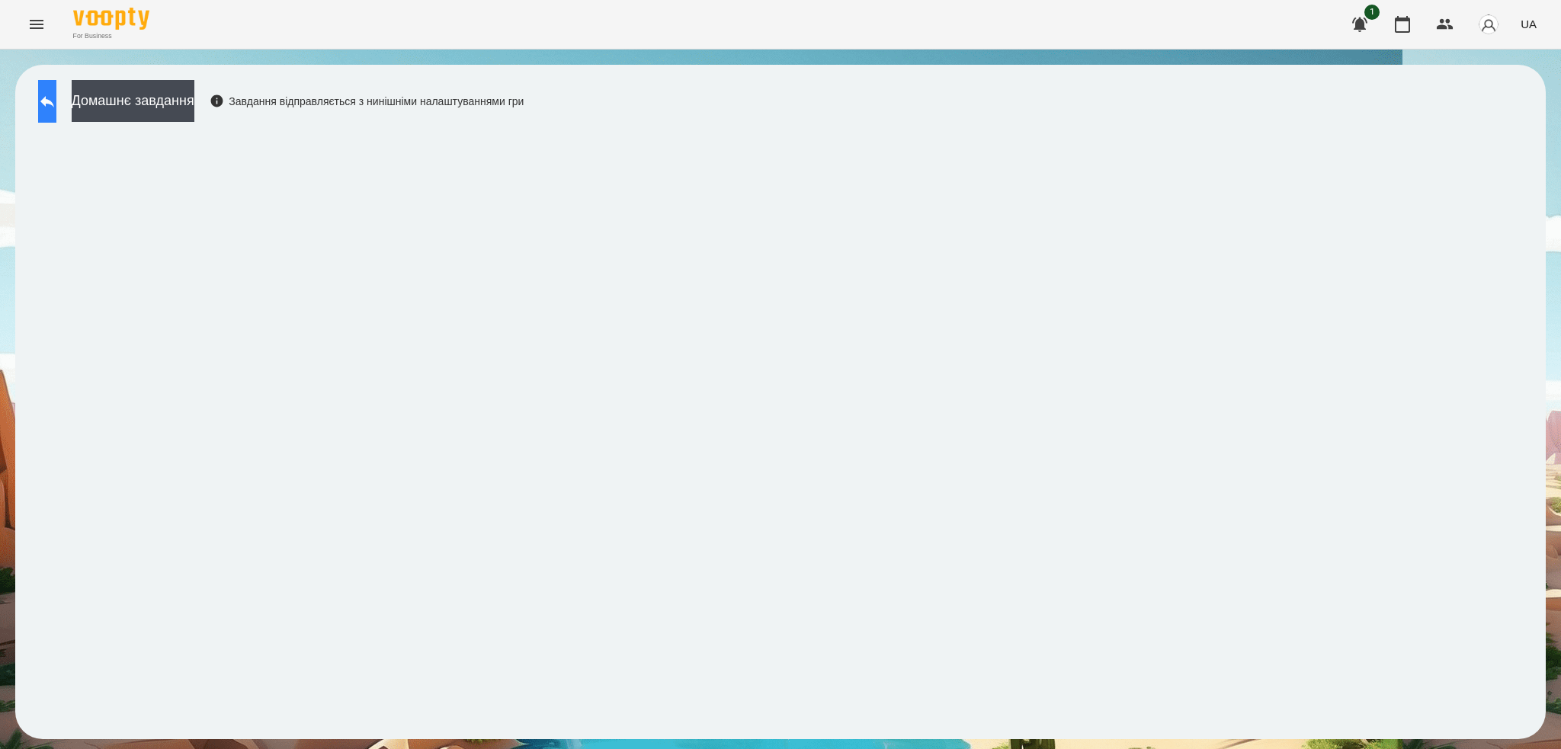
click at [56, 101] on icon at bounding box center [47, 101] width 18 height 18
